Goal: Information Seeking & Learning: Learn about a topic

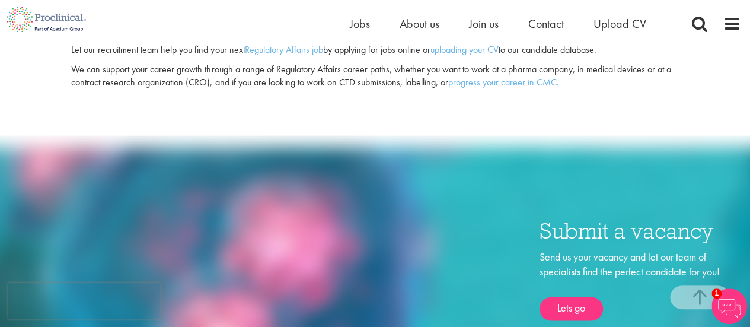
scroll to position [1067, 0]
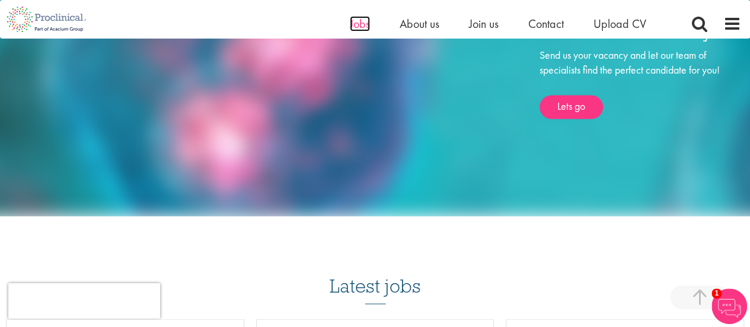
click at [360, 21] on span "Jobs" at bounding box center [360, 23] width 20 height 15
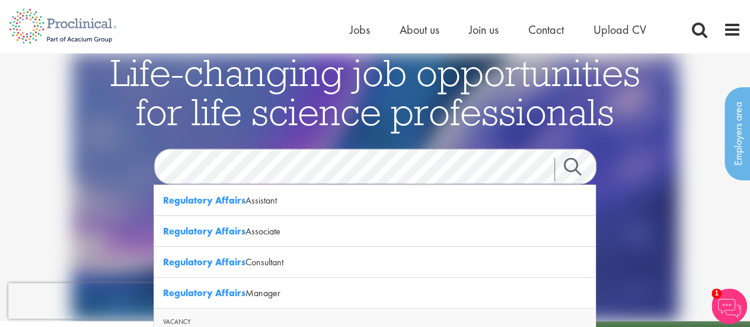
click at [567, 162] on link "Search" at bounding box center [579, 170] width 51 height 24
